Goal: Task Accomplishment & Management: Use online tool/utility

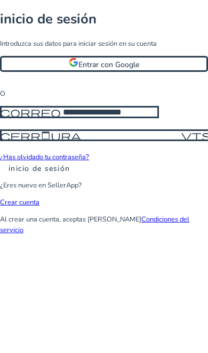
scroll to position [2, 0]
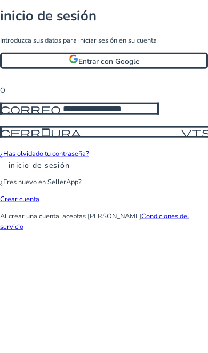
type input "**********"
click at [78, 173] on button "inicio de sesión" at bounding box center [39, 166] width 78 height 11
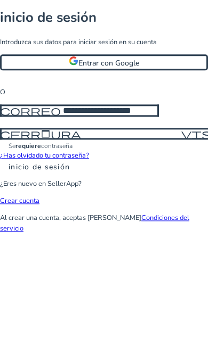
click at [78, 180] on span at bounding box center [39, 167] width 78 height 26
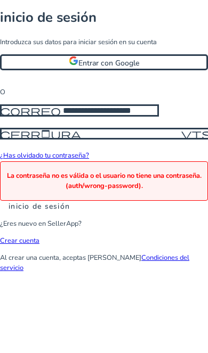
click at [27, 139] on span "Cerradura" at bounding box center [40, 134] width 81 height 10
click at [61, 75] on span at bounding box center [104, 63] width 205 height 26
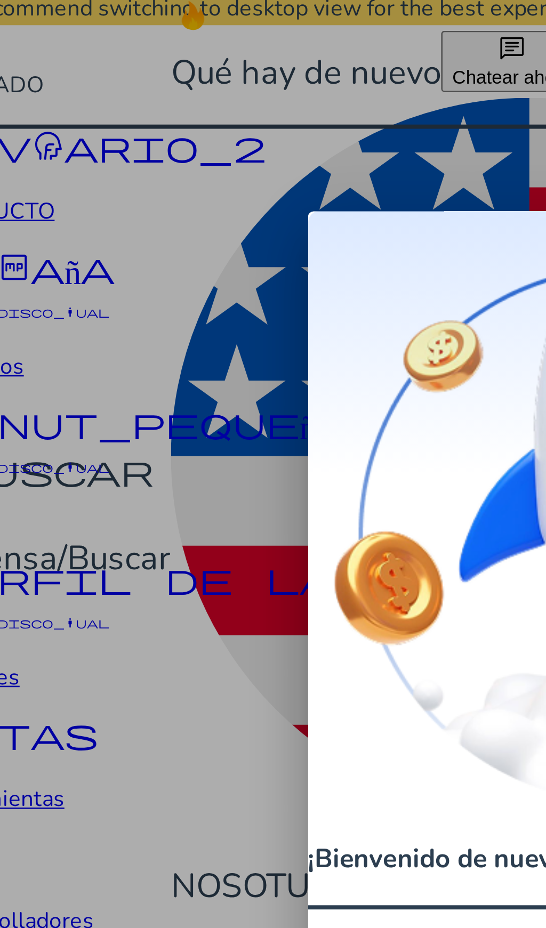
click at [142, 247] on div at bounding box center [273, 464] width 546 height 928
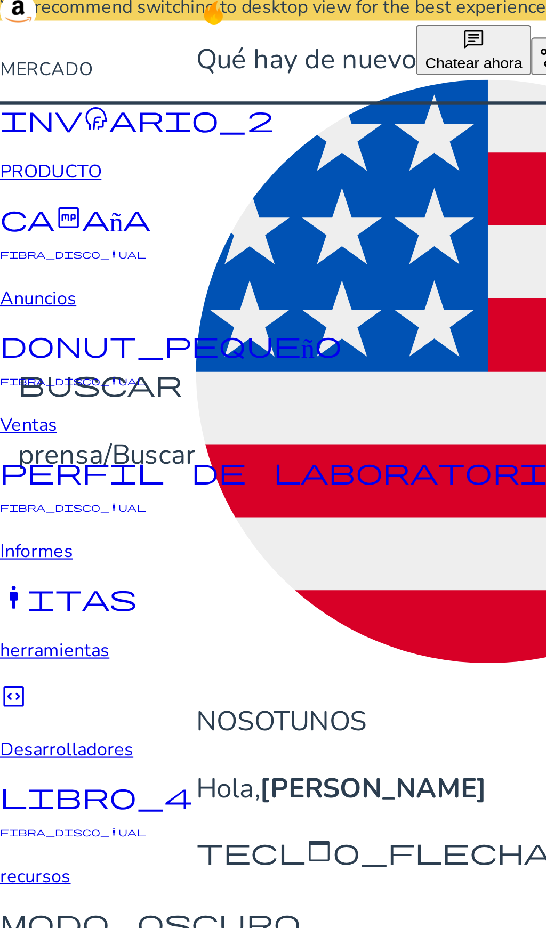
click at [13, 65] on span "inventario_2" at bounding box center [64, 58] width 128 height 13
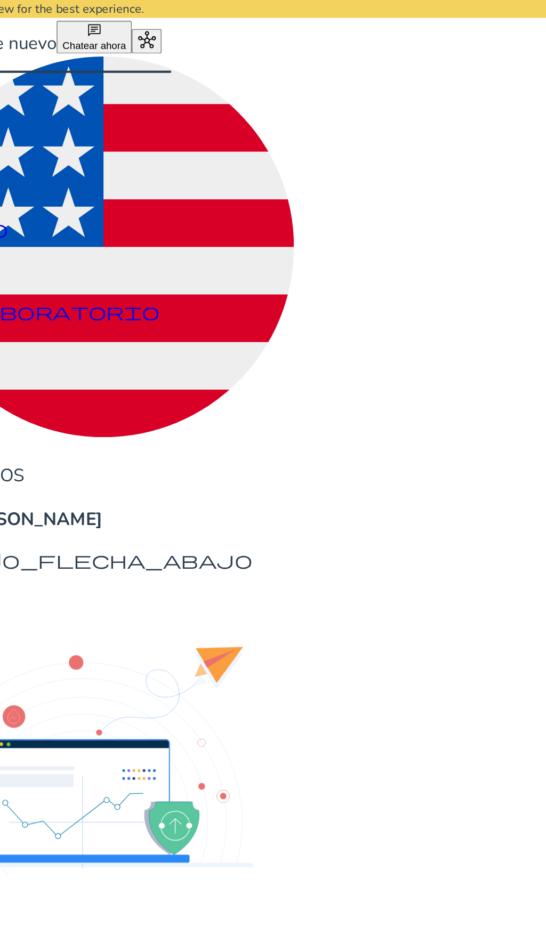
click at [80, 353] on span "Rastrear producto" at bounding box center [44, 935] width 71 height 11
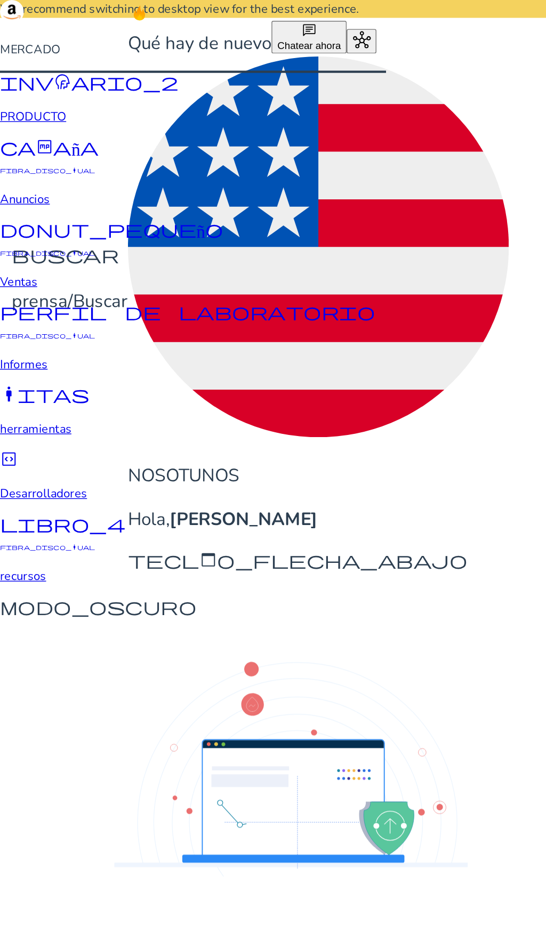
click at [60, 353] on div "Rastrear producto información Obtenga detalles en profundidad mediante el segui…" at bounding box center [273, 796] width 529 height 105
click at [104, 353] on input "Introduzca ASIN o URL del producto de Amazon" at bounding box center [57, 832] width 96 height 12
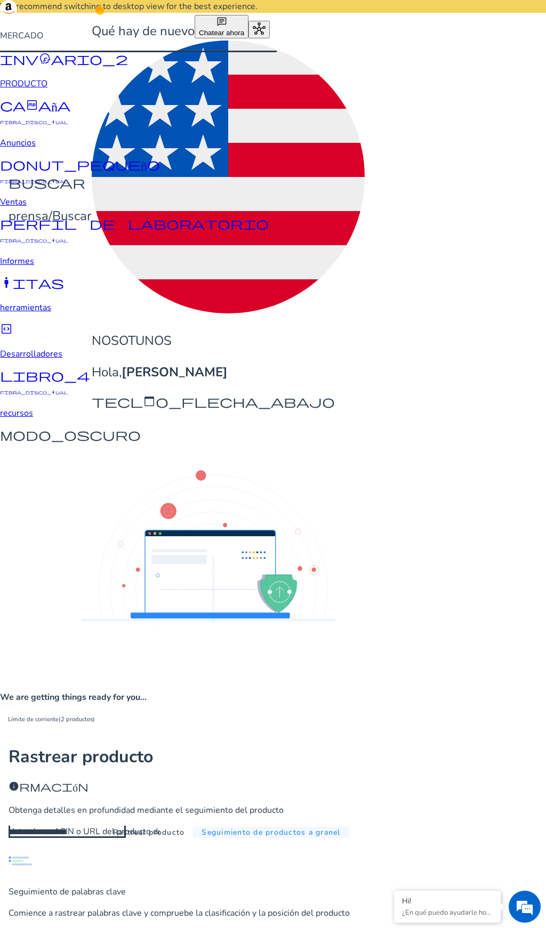
click at [193, 353] on span at bounding box center [148, 832] width 88 height 26
type input "**********"
